Goal: Book appointment/travel/reservation

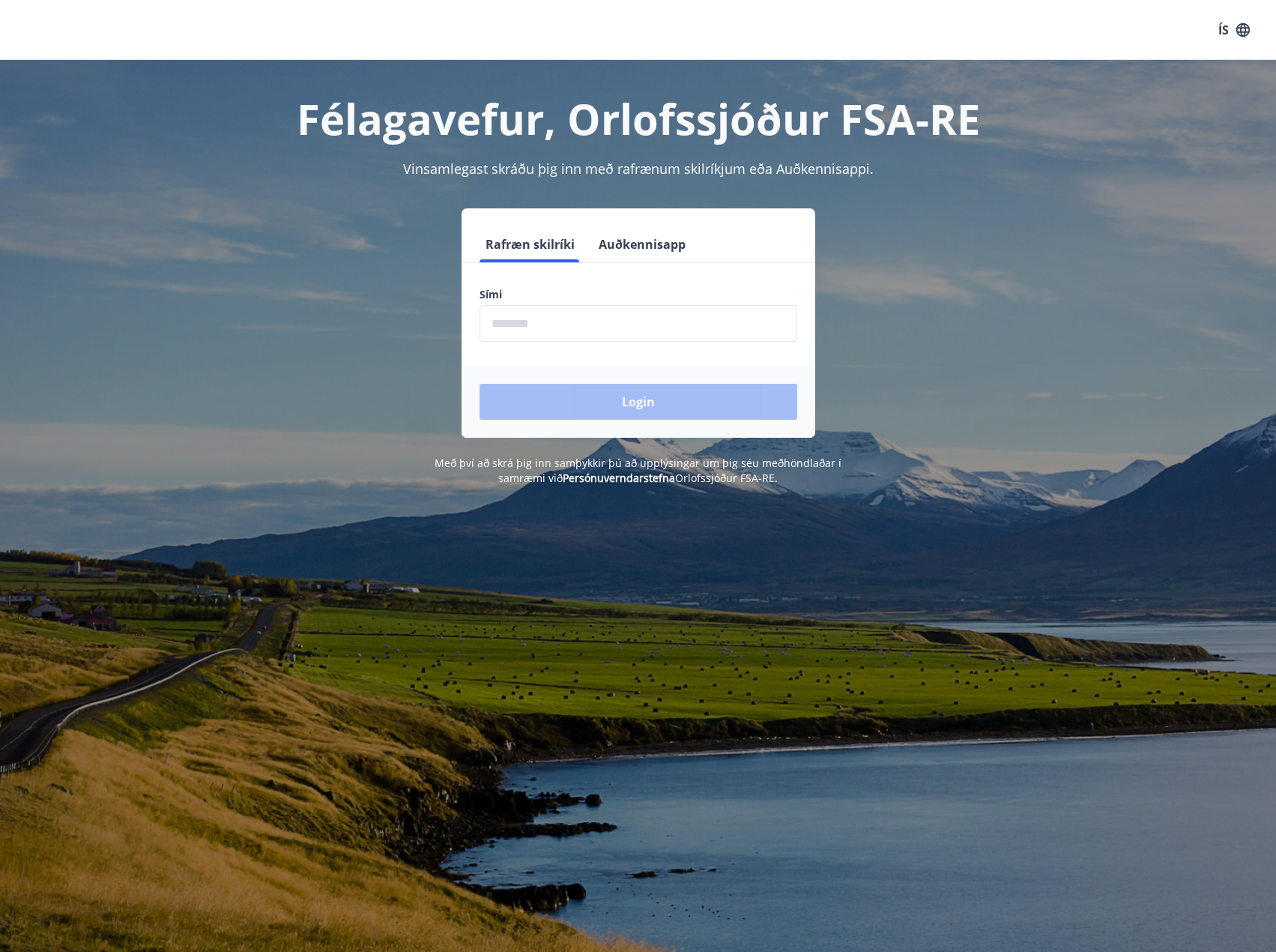
click at [568, 317] on input "phone" at bounding box center [638, 323] width 318 height 37
type input "********"
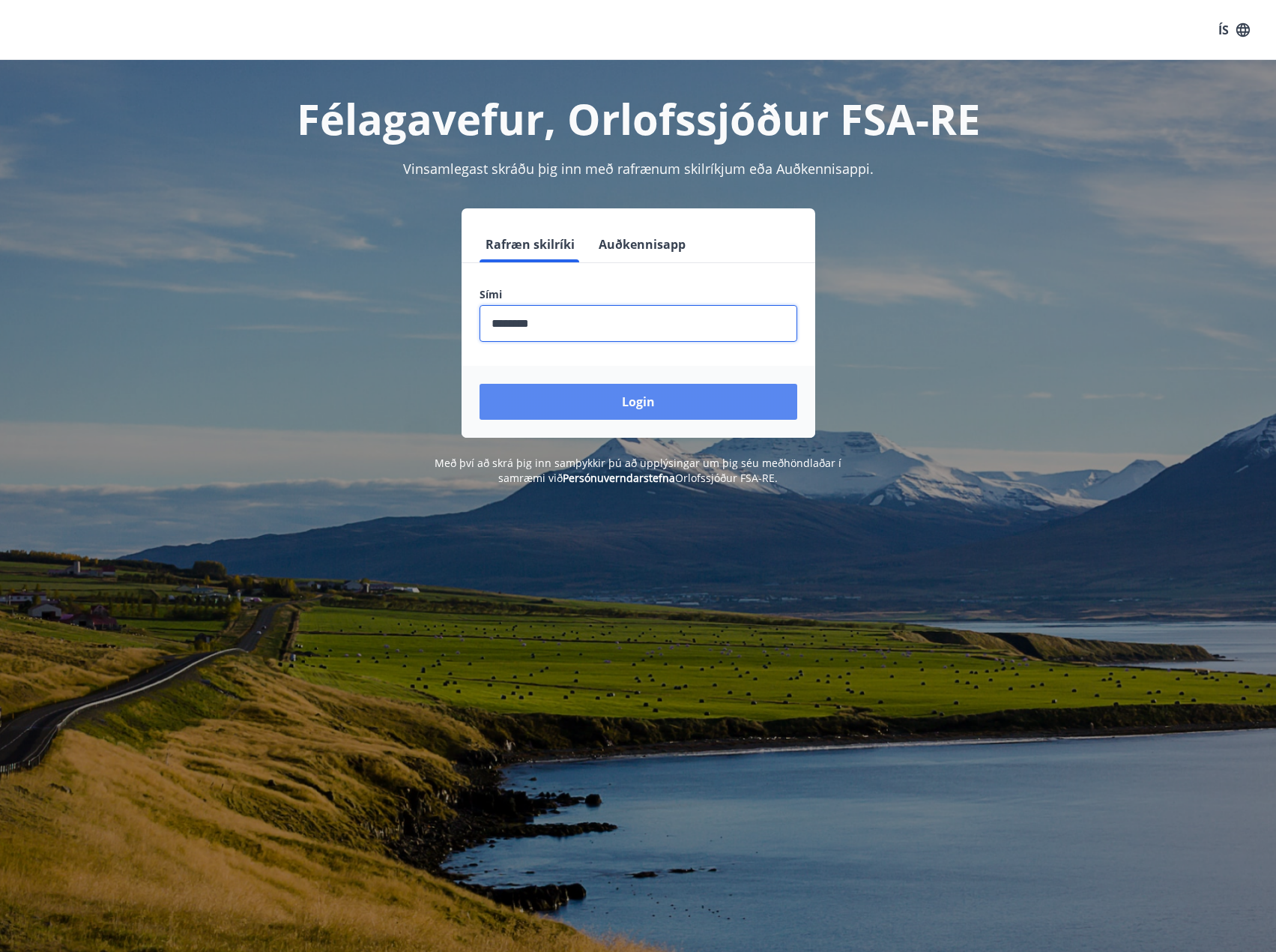
click at [583, 411] on button "Login" at bounding box center [638, 402] width 318 height 36
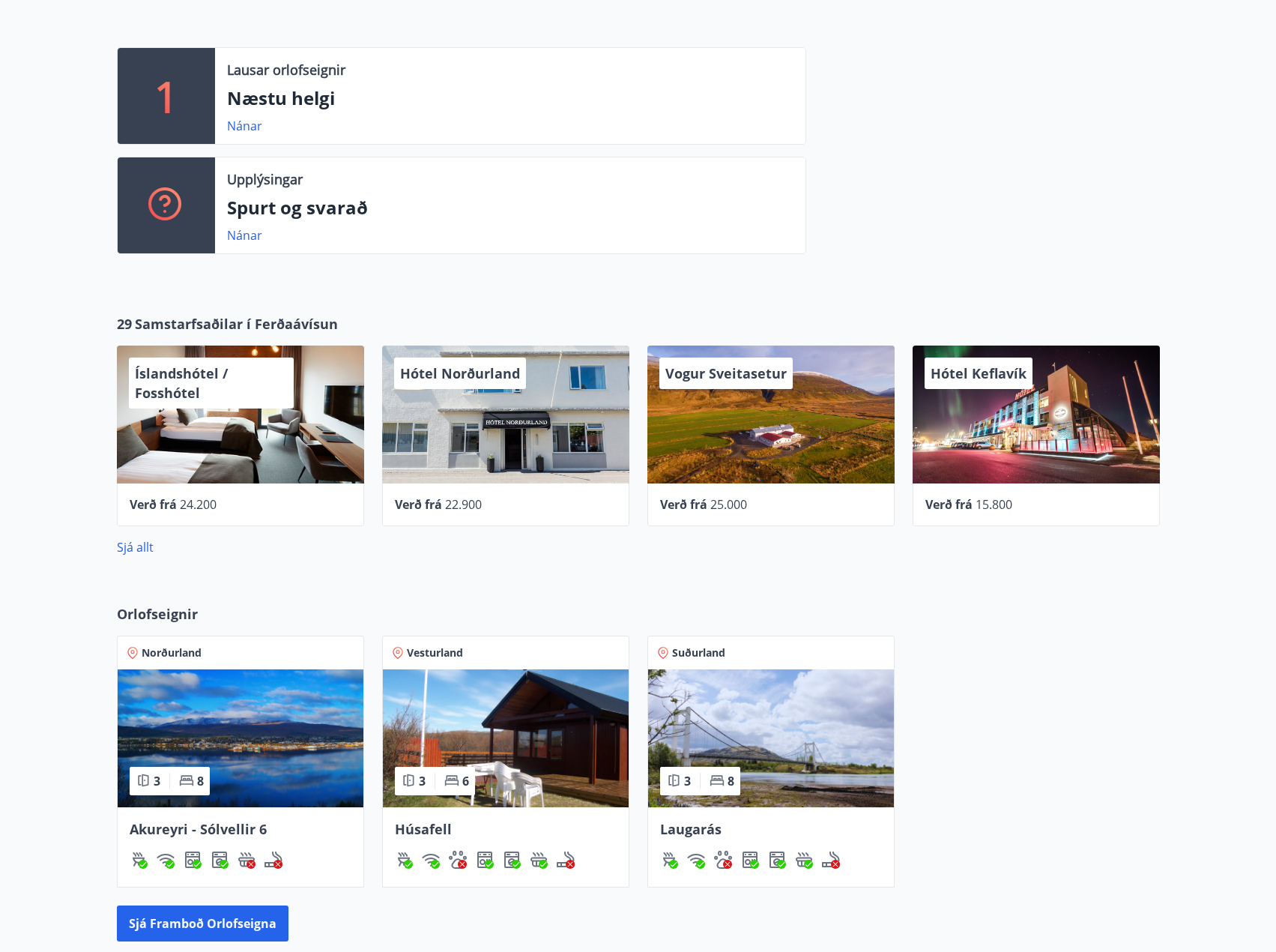
scroll to position [449, 0]
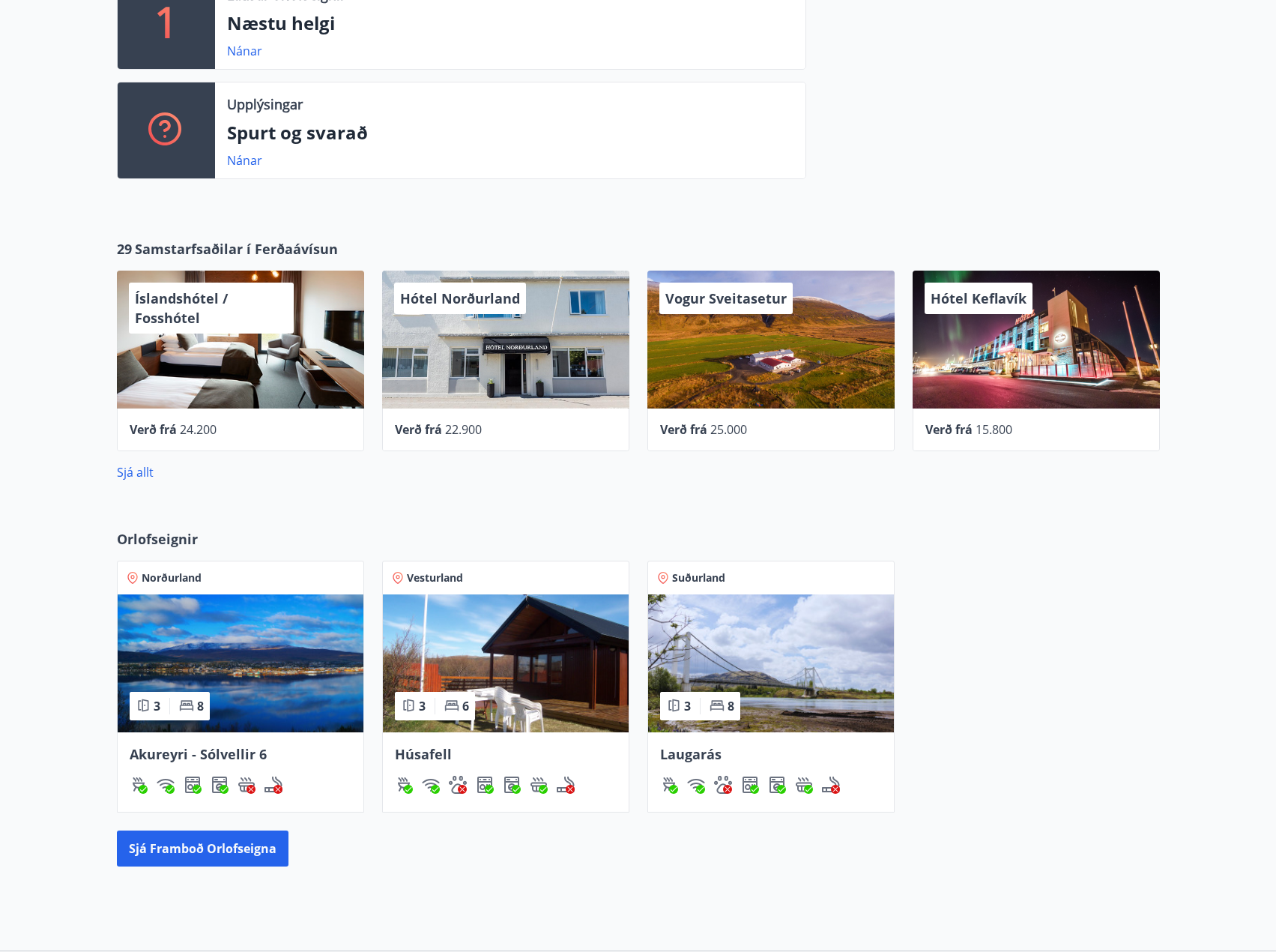
click at [210, 755] on span "Akureyri - Sólvellir 6" at bounding box center [198, 754] width 137 height 18
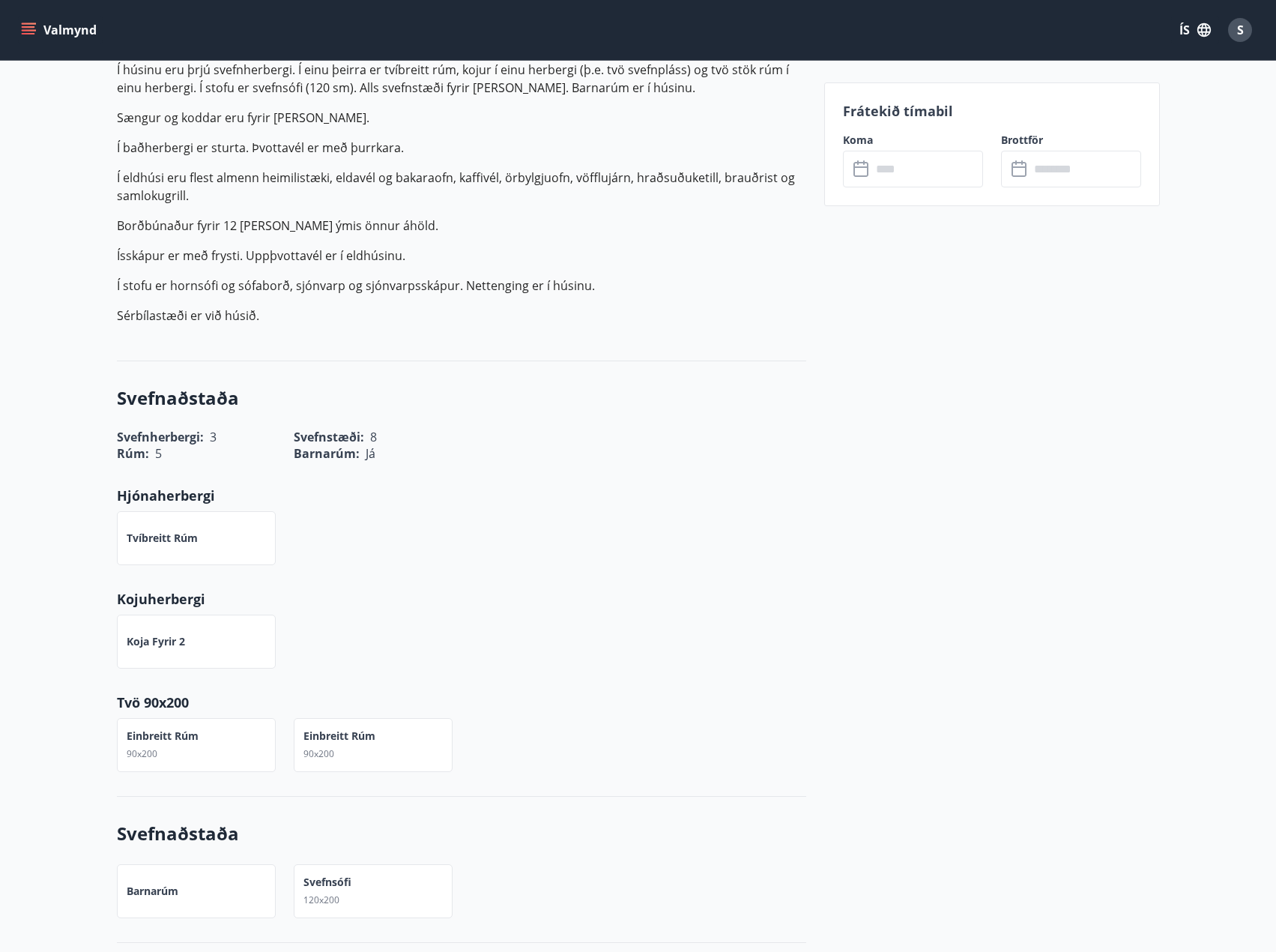
scroll to position [524, 0]
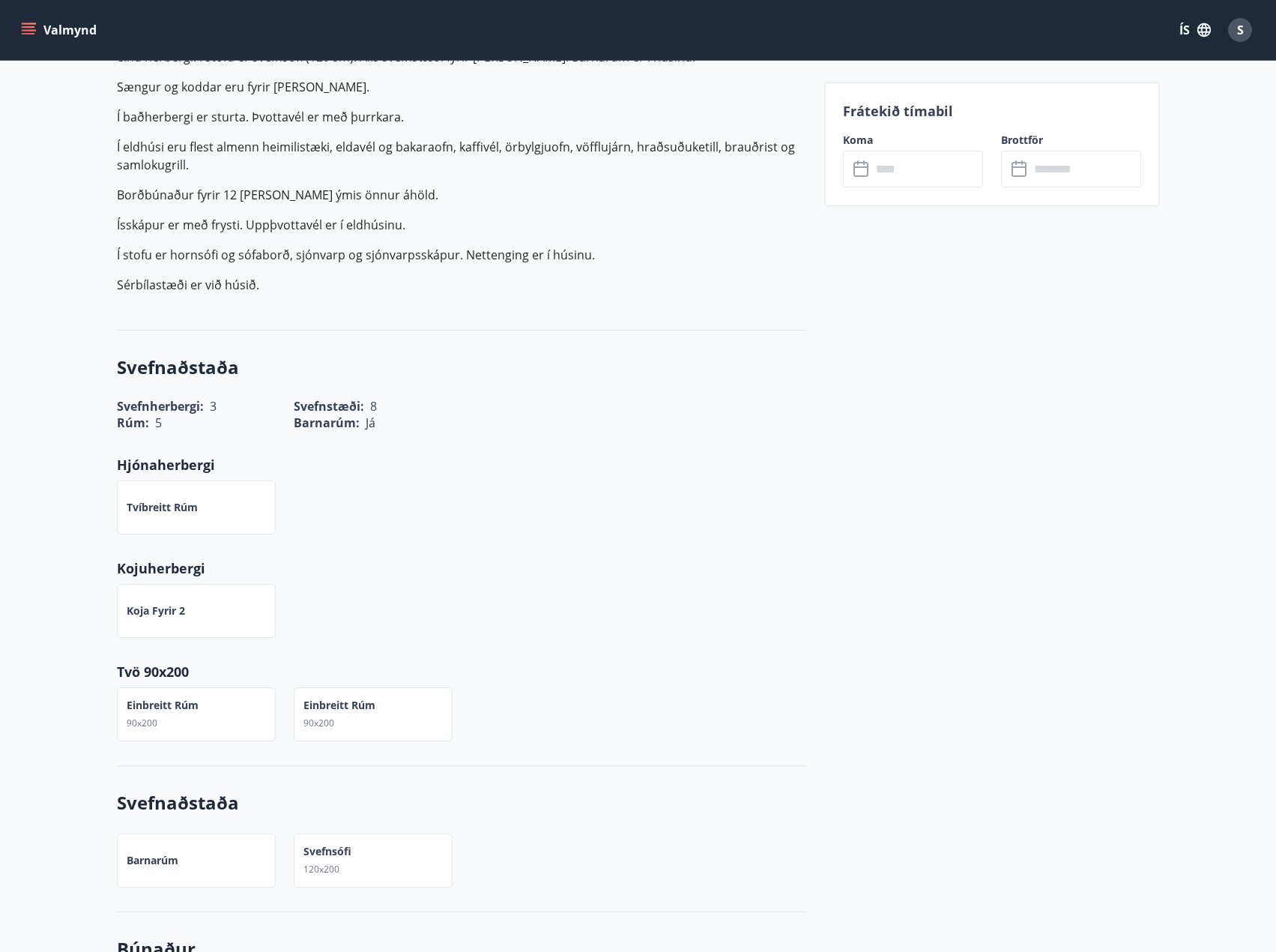
click at [173, 495] on div "Tvíbreitt rúm" at bounding box center [196, 507] width 159 height 54
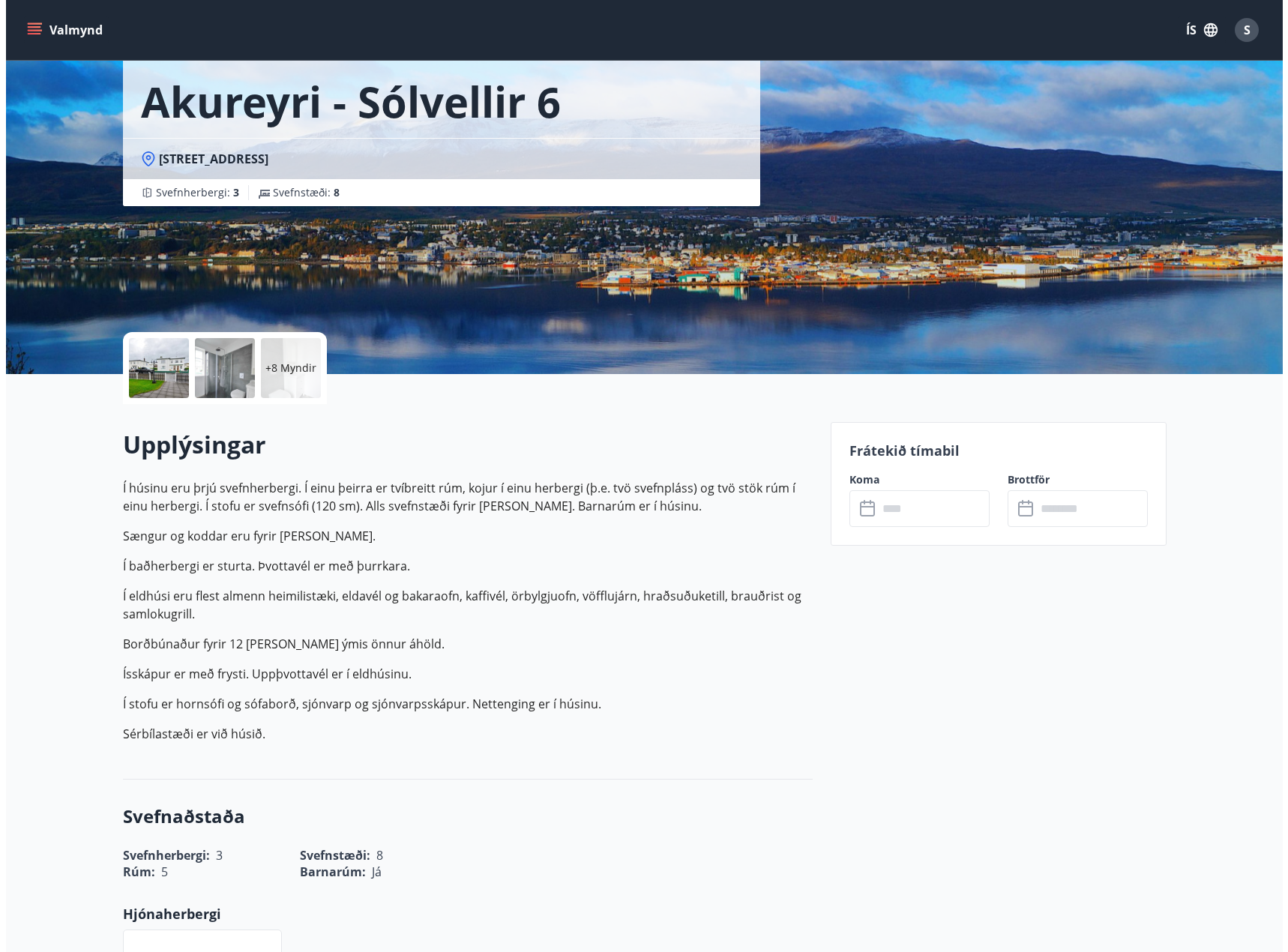
scroll to position [75, 0]
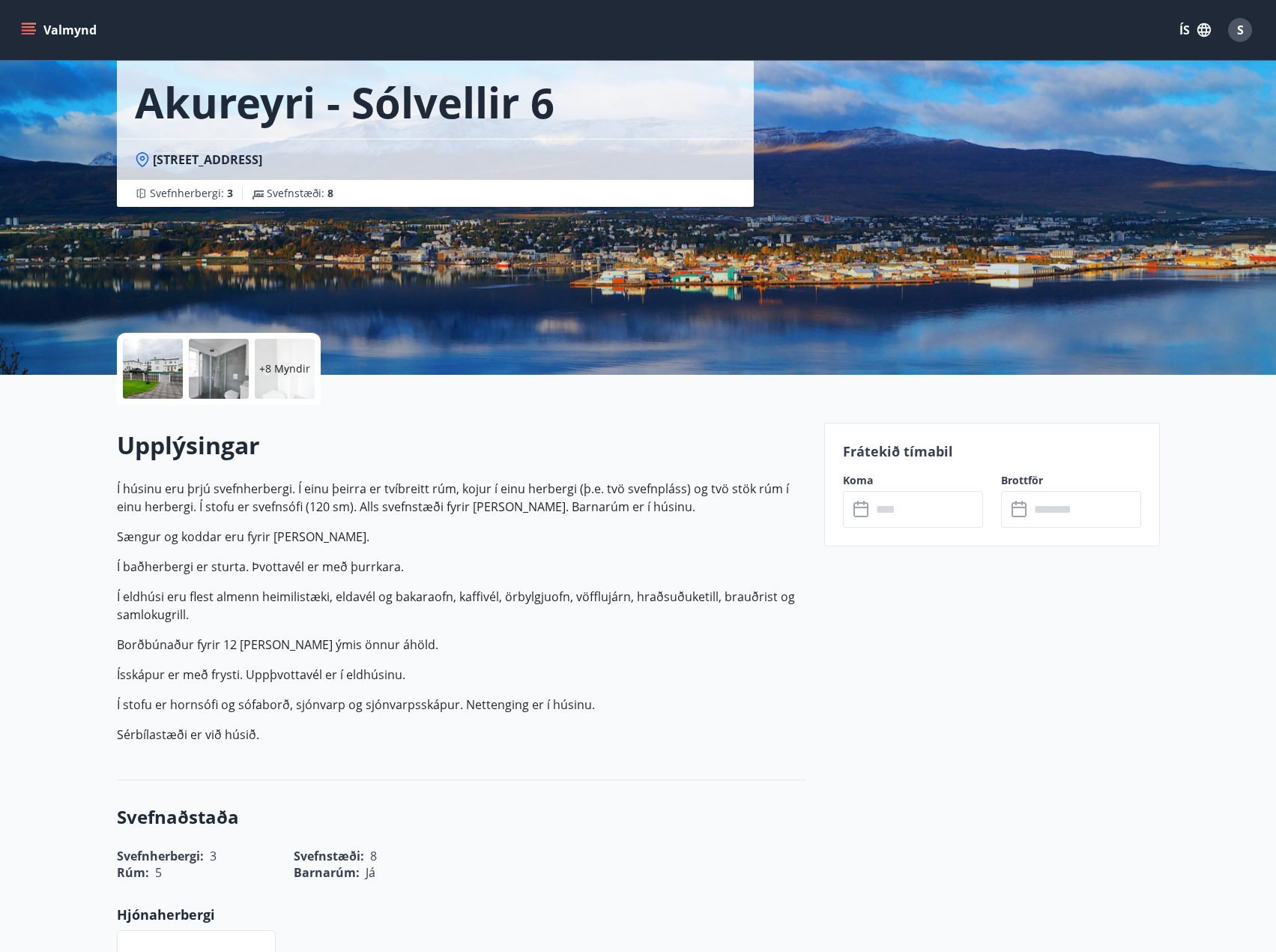
click at [916, 522] on input "text" at bounding box center [927, 509] width 112 height 37
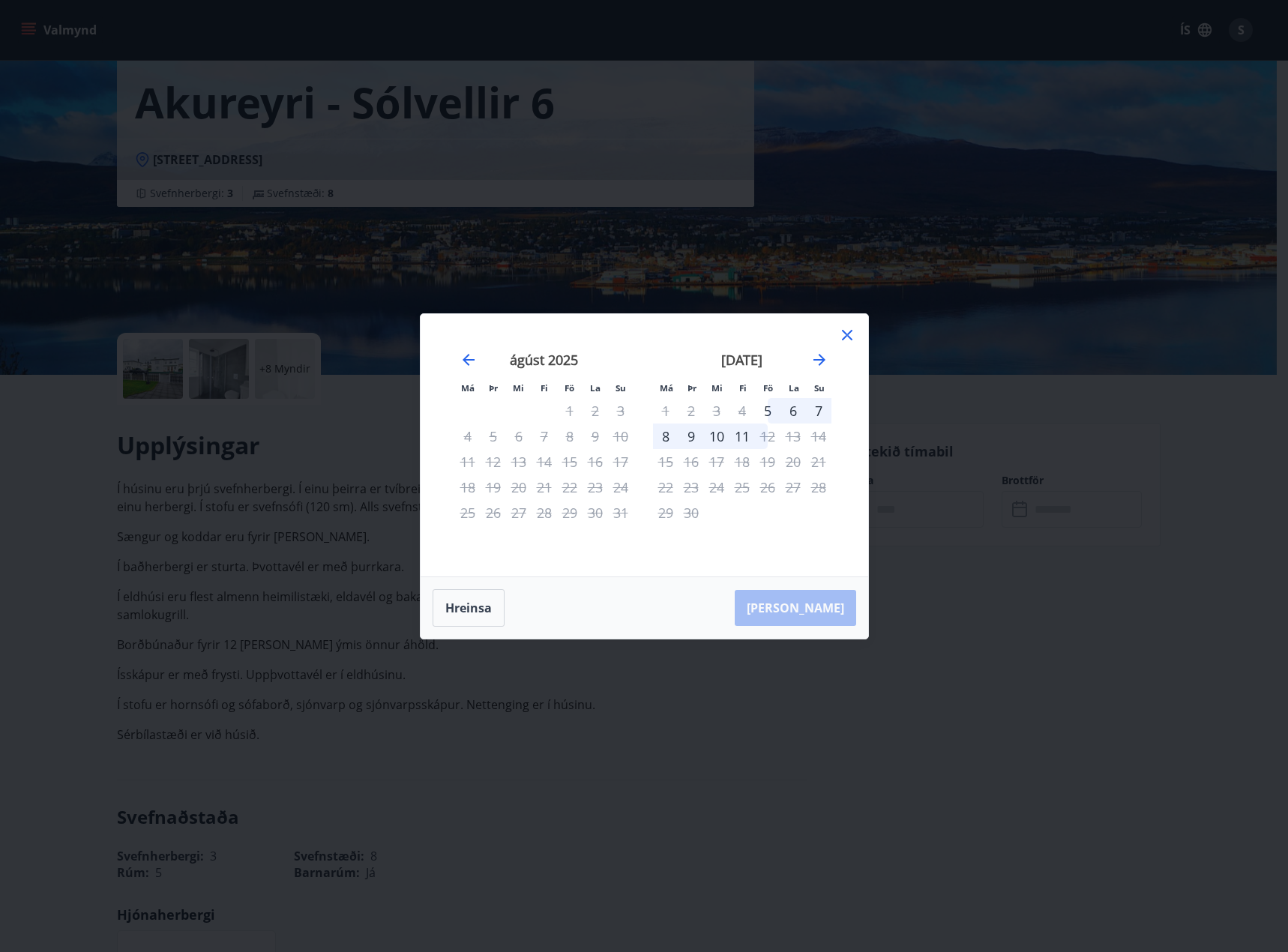
click at [830, 367] on div "september 2025" at bounding box center [743, 365] width 178 height 66
click at [820, 359] on icon "Move forward to switch to the next month." at bounding box center [819, 359] width 12 height 12
